Goal: Find contact information: Find contact information

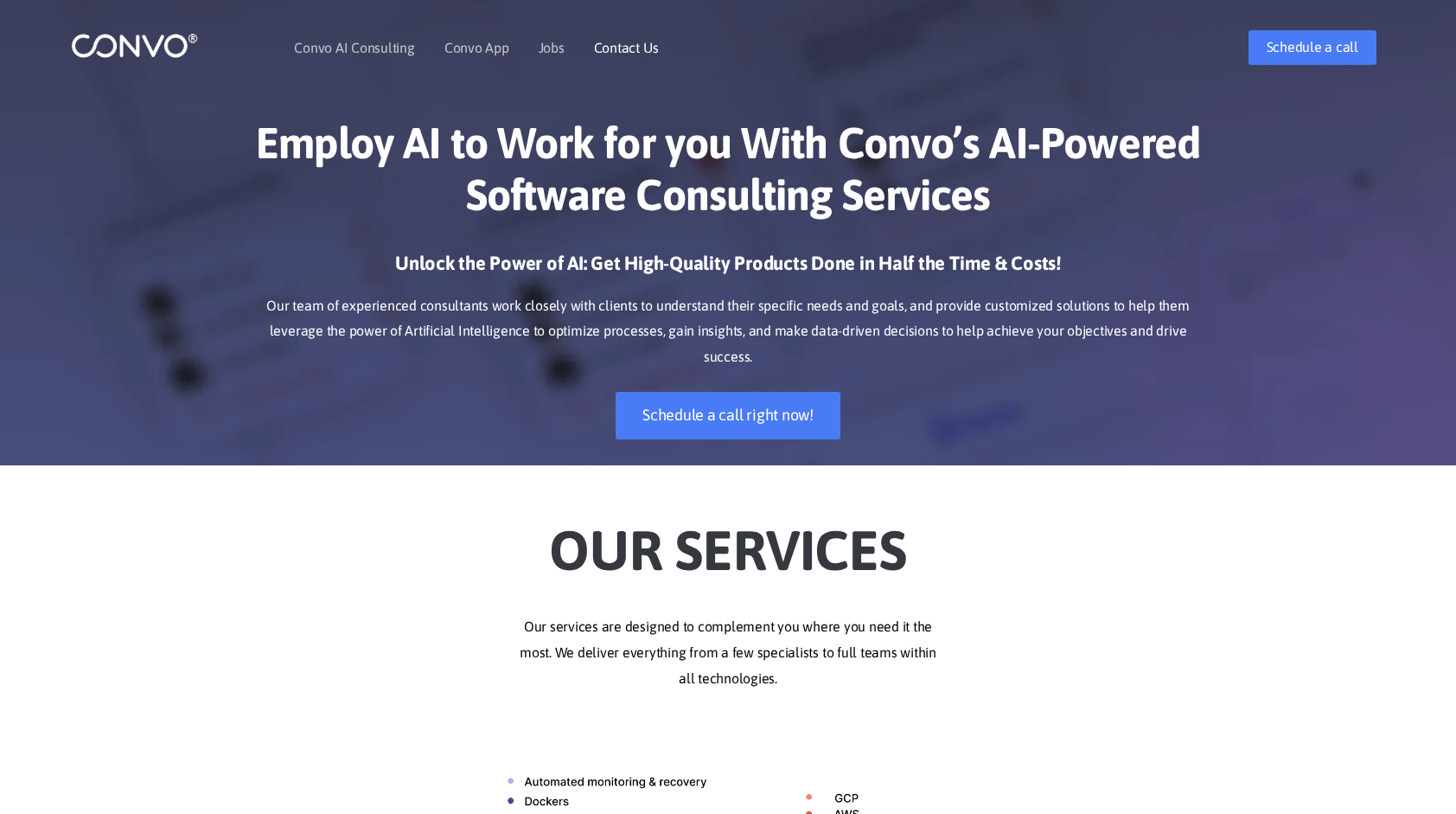
click at [647, 45] on link "Contact Us" at bounding box center [627, 47] width 65 height 14
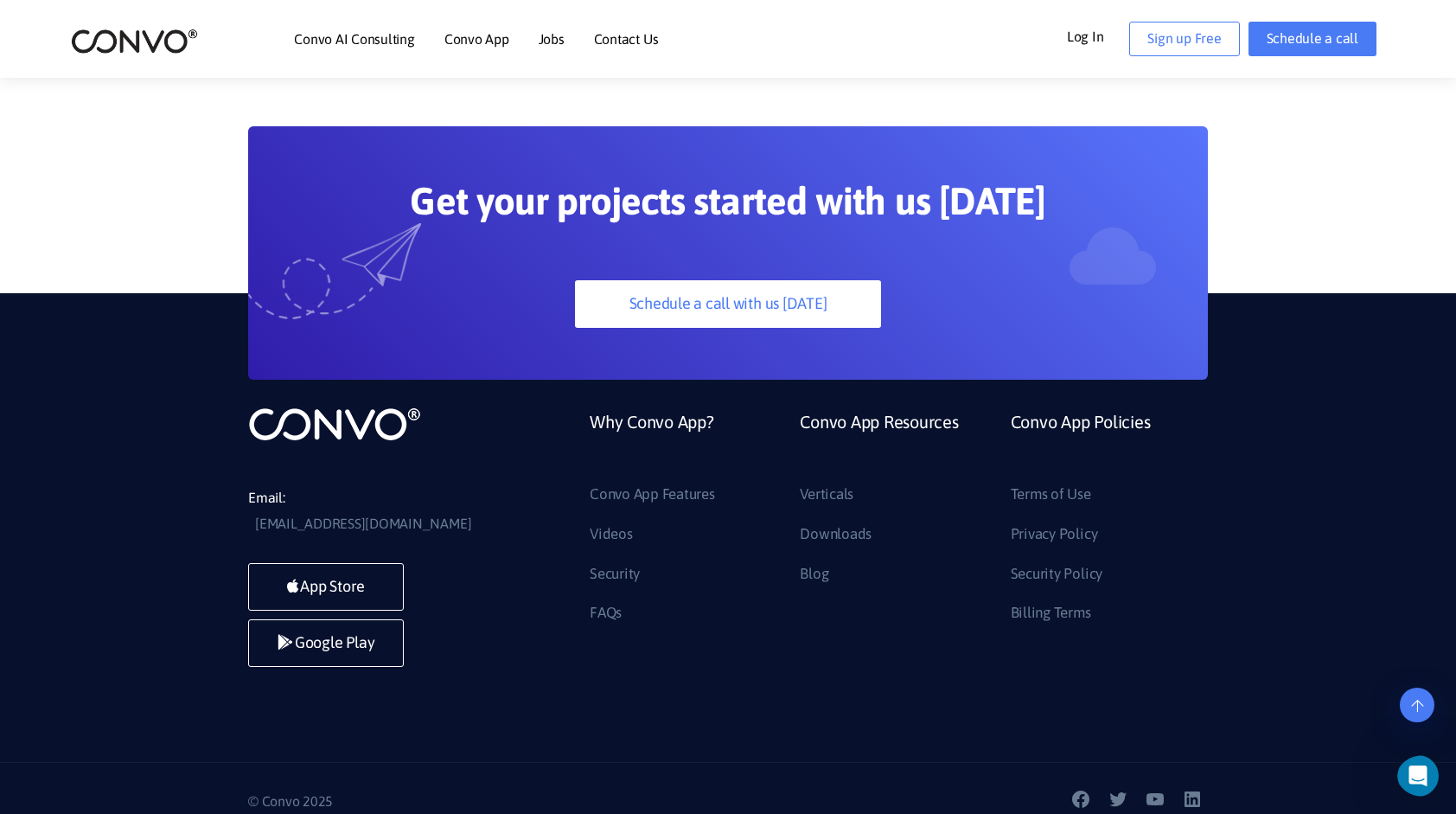
click at [1414, 704] on icon at bounding box center [1416, 705] width 12 height 14
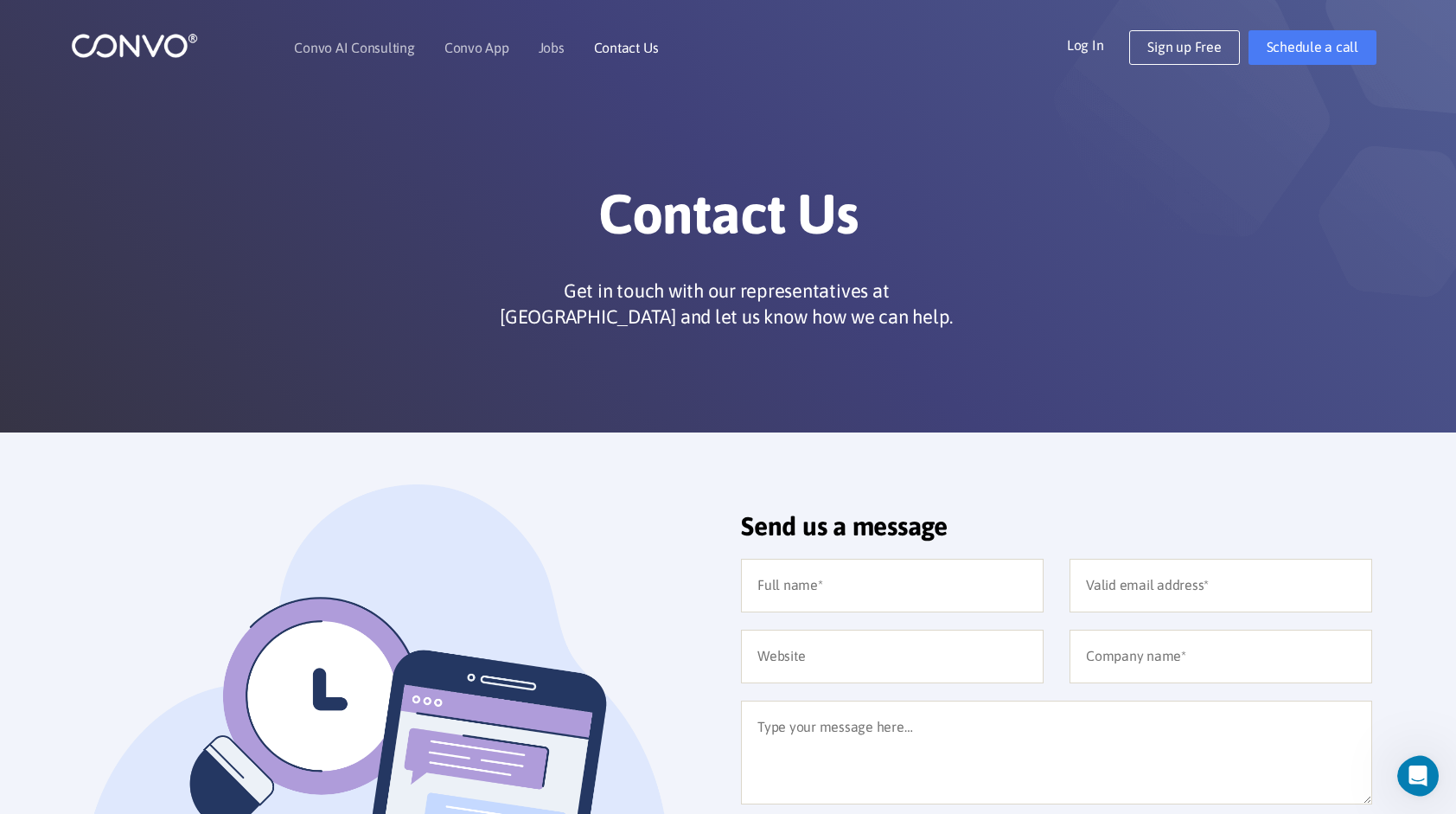
click at [605, 54] on link "Contact Us" at bounding box center [627, 47] width 65 height 14
click at [173, 42] on img at bounding box center [134, 45] width 127 height 27
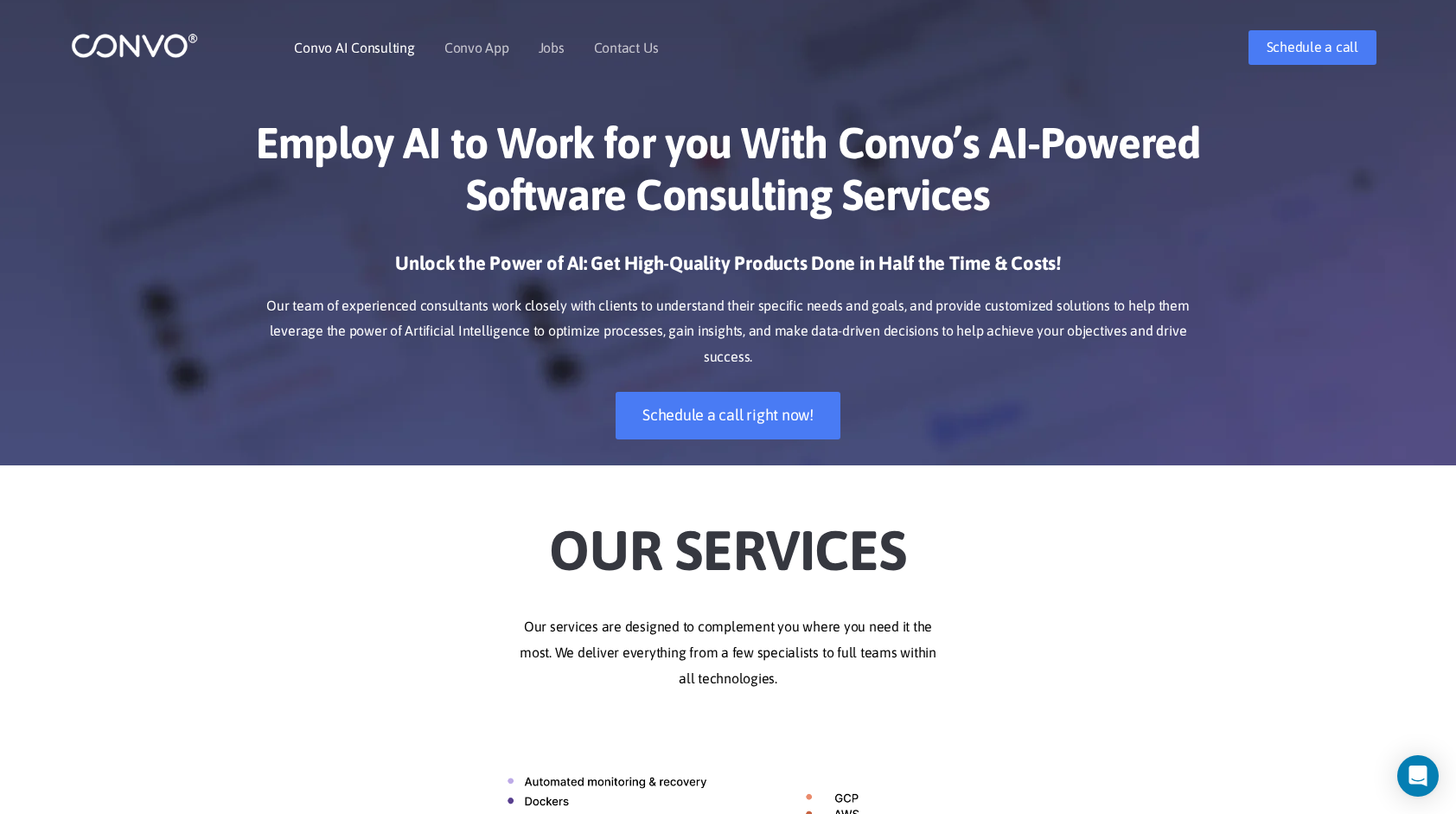
click at [357, 42] on link "Convo AI Consulting" at bounding box center [354, 47] width 120 height 14
